Goal: Book appointment/travel/reservation

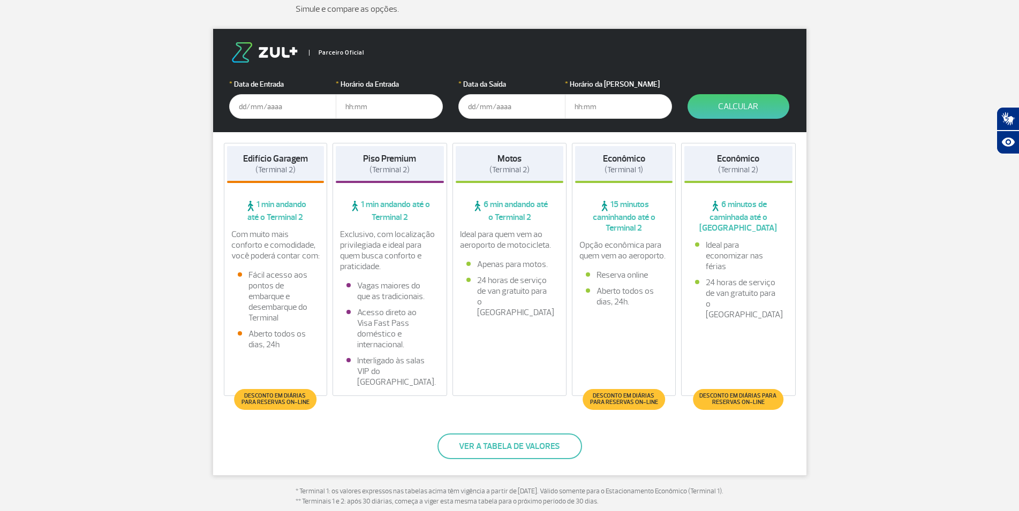
scroll to position [164, 0]
click at [242, 103] on input "text" at bounding box center [282, 106] width 107 height 25
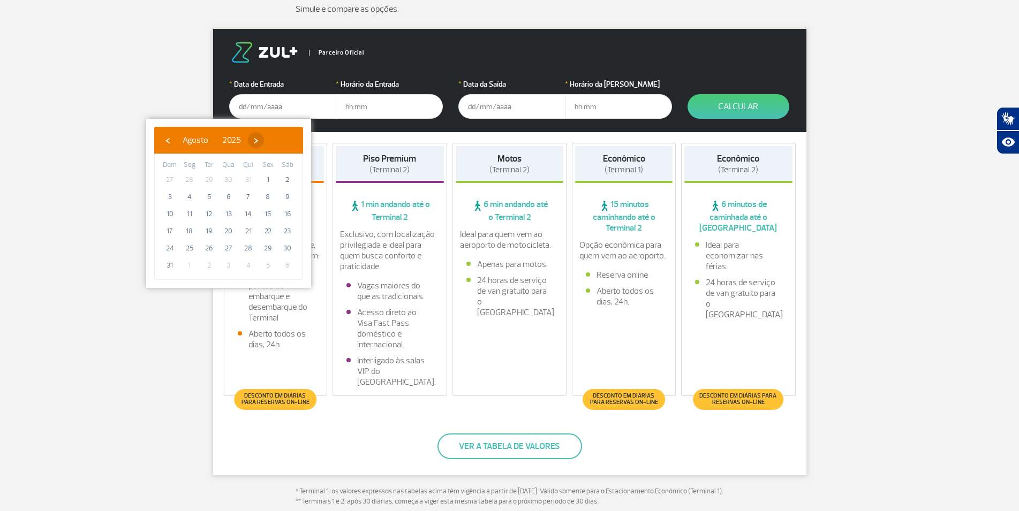
click at [264, 140] on span "›" at bounding box center [256, 140] width 16 height 16
click at [227, 198] on span "10" at bounding box center [228, 197] width 17 height 17
type input "[DATE]"
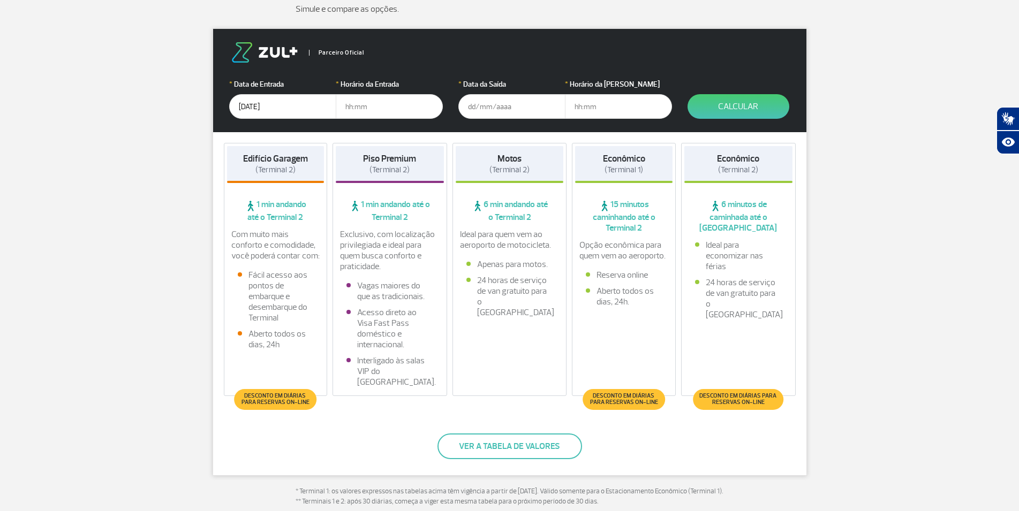
click at [348, 107] on input "text" at bounding box center [389, 106] width 107 height 25
type input "05:00"
click at [470, 104] on input "text" at bounding box center [511, 106] width 107 height 25
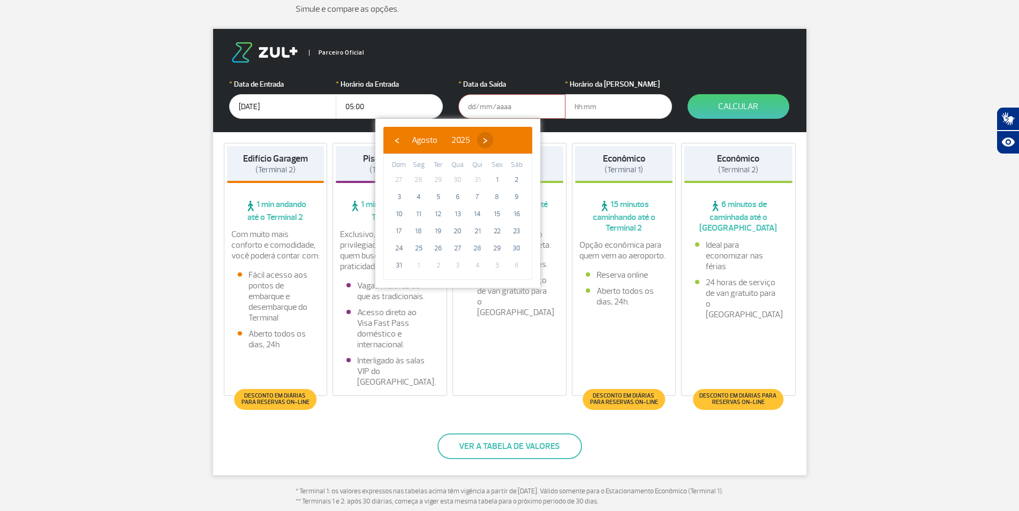
click at [493, 137] on span "›" at bounding box center [485, 140] width 16 height 16
click at [418, 211] on span "15" at bounding box center [418, 214] width 17 height 17
type input "[DATE]"
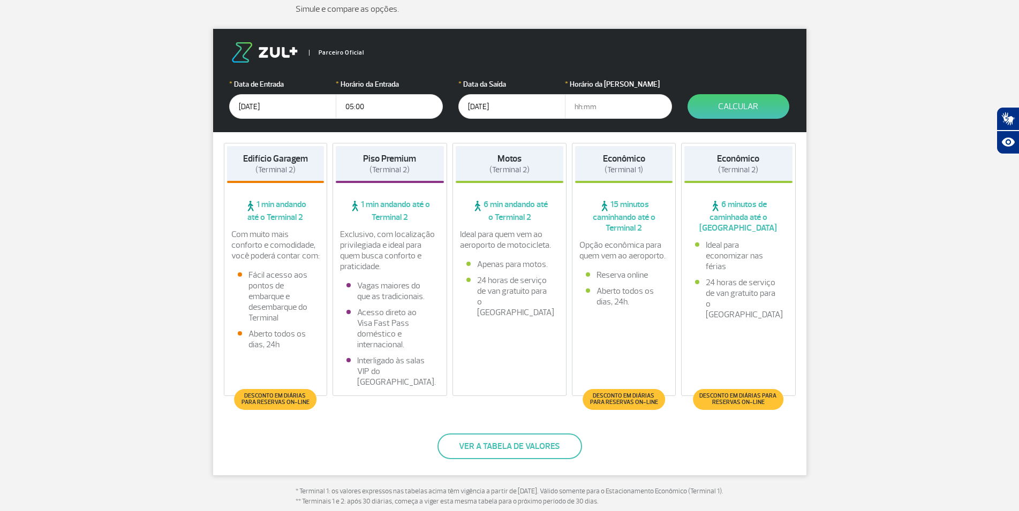
click at [575, 107] on input "text" at bounding box center [618, 106] width 107 height 25
type input "22:30"
click at [746, 105] on button "Calcular" at bounding box center [739, 106] width 102 height 25
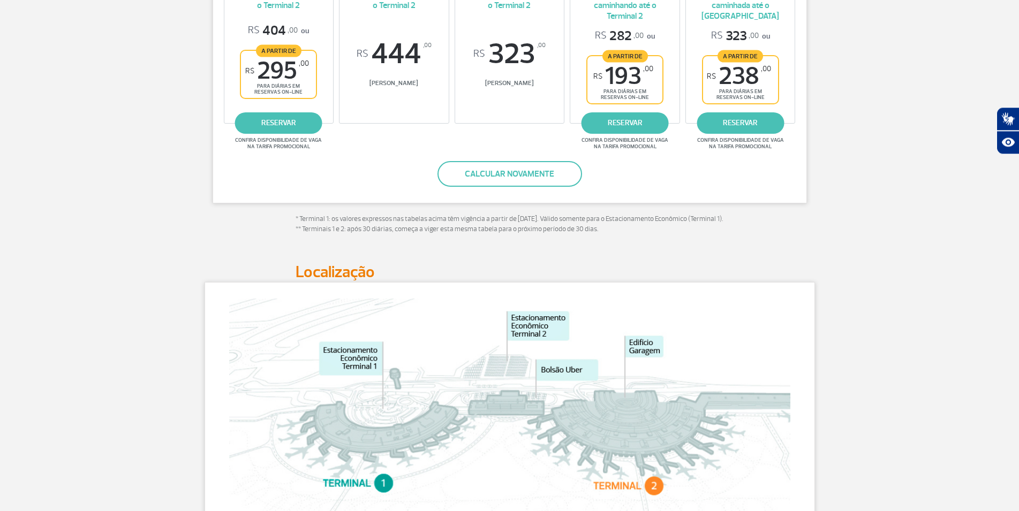
scroll to position [109, 0]
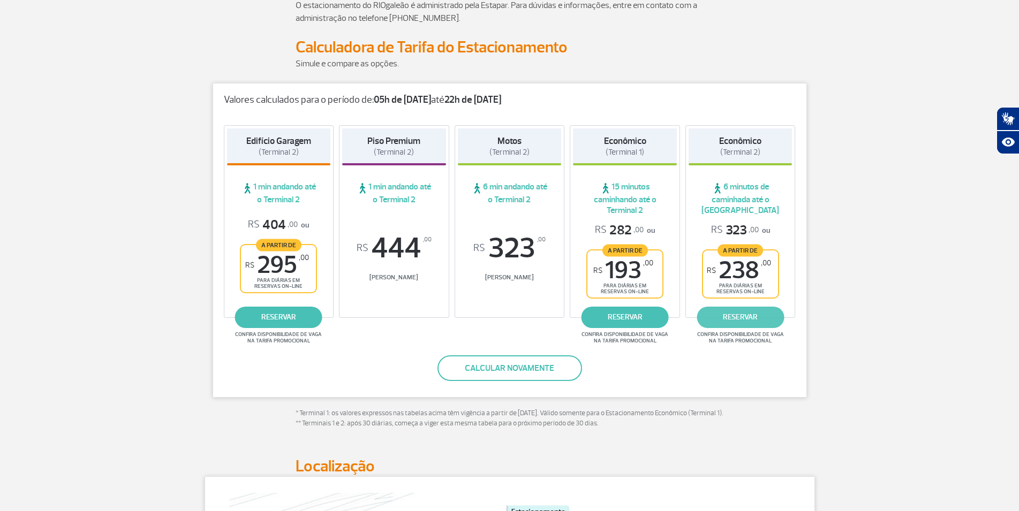
click at [750, 318] on link "reservar" at bounding box center [740, 317] width 87 height 21
